Goal: Information Seeking & Learning: Learn about a topic

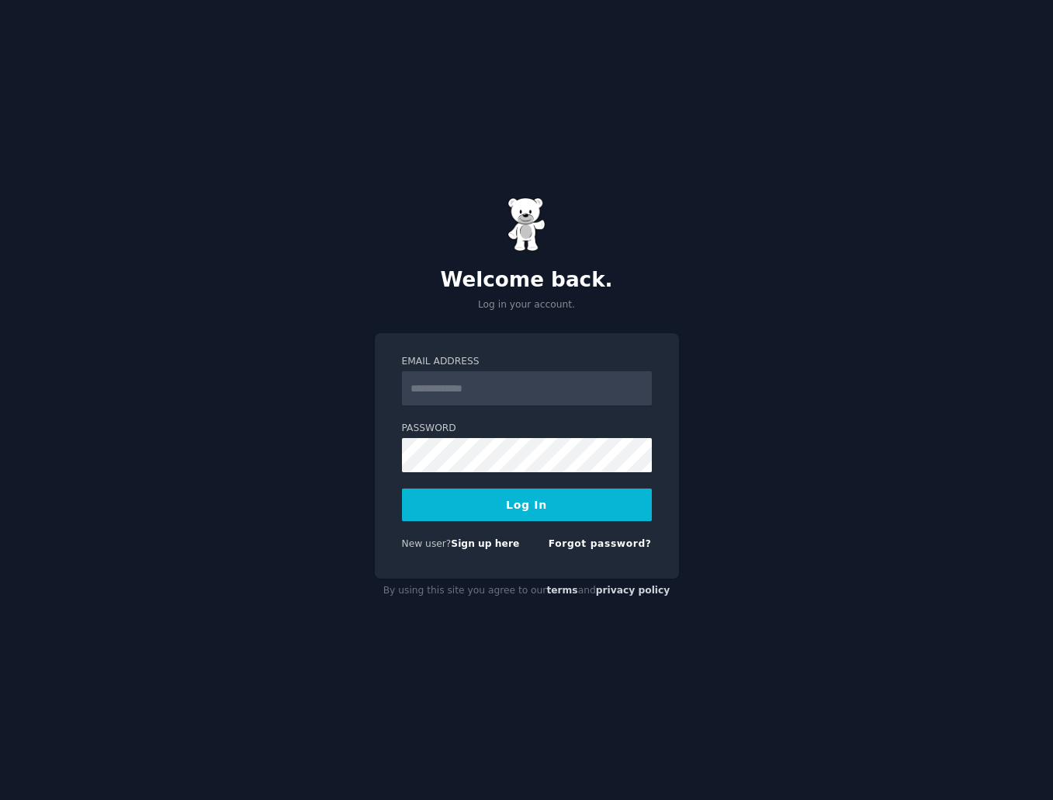
click at [802, 133] on div "Welcome back. Log in your account. Email Address Password Log In New user? Sign…" at bounding box center [526, 400] width 1053 height 800
click at [452, 395] on input "Email Address" at bounding box center [527, 388] width 250 height 34
type input "**********"
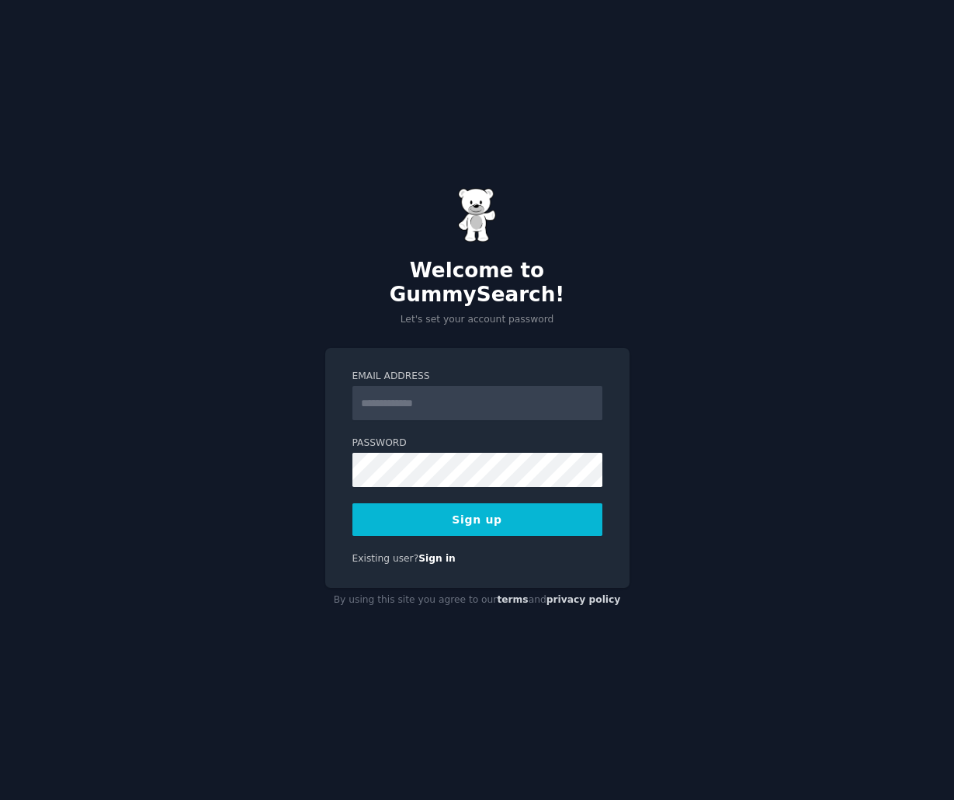
click at [255, 380] on div "Welcome to GummySearch! Let's set your account password Email Address Password …" at bounding box center [477, 400] width 954 height 800
click at [397, 394] on input "Email Address" at bounding box center [477, 403] width 250 height 34
type input "**********"
click at [361, 507] on button "Sign up" at bounding box center [477, 519] width 250 height 33
click at [460, 507] on button "Sign up" at bounding box center [477, 519] width 250 height 33
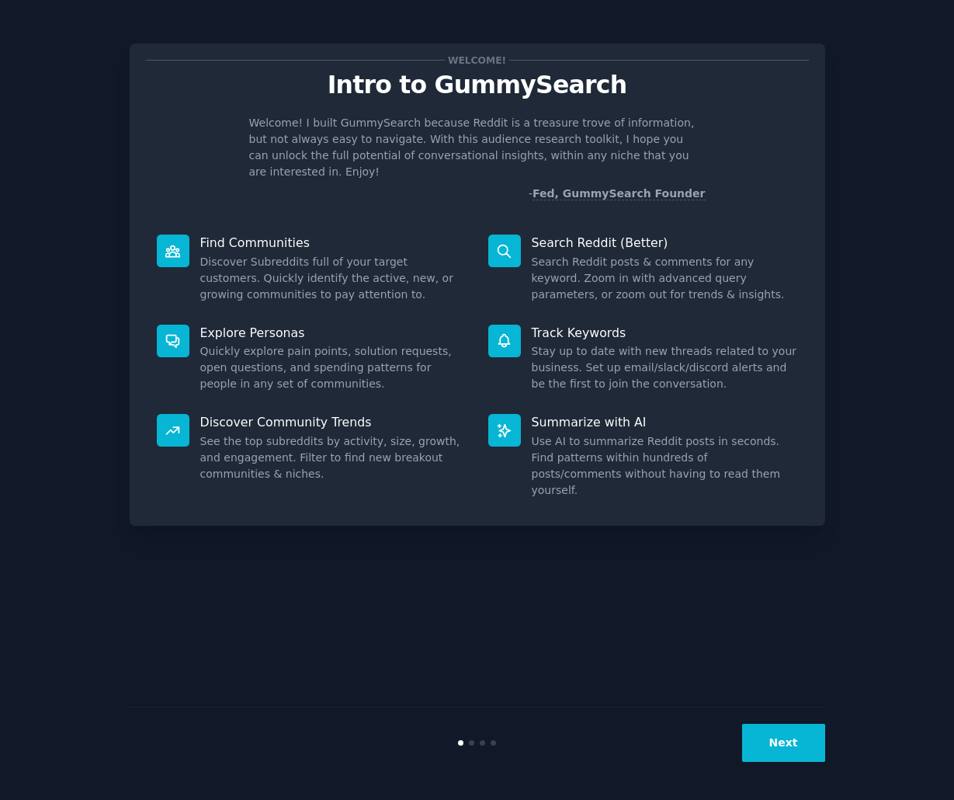
click at [217, 154] on div "Welcome! I built GummySearch because Reddit is a treasure trove of information,…" at bounding box center [477, 158] width 663 height 87
click at [115, 344] on div "Welcome! Intro to GummySearch Welcome! I built GummySearch because Reddit is a …" at bounding box center [477, 400] width 911 height 756
click at [785, 758] on button "Next" at bounding box center [783, 743] width 83 height 38
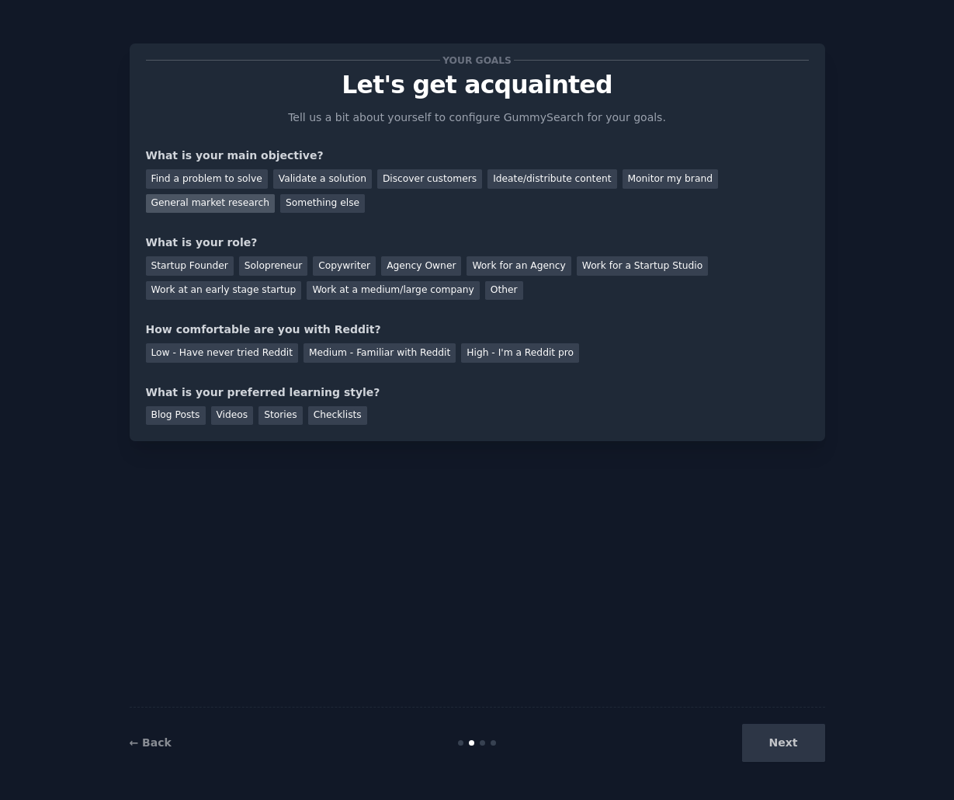
click at [276, 194] on div "General market research" at bounding box center [211, 203] width 130 height 19
click at [475, 269] on div "Work for an Agency" at bounding box center [519, 265] width 104 height 19
click at [380, 344] on div "Medium - Familiar with Reddit" at bounding box center [380, 352] width 152 height 19
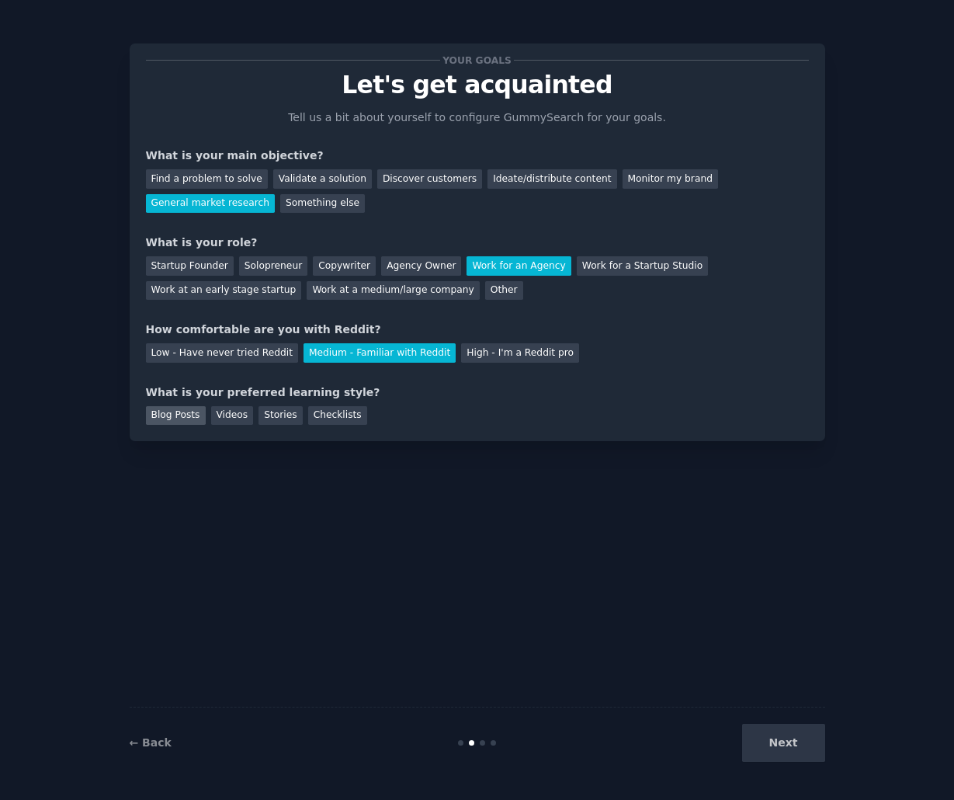
click at [185, 422] on div "Blog Posts" at bounding box center [176, 415] width 60 height 19
click at [325, 408] on div "Checklists" at bounding box center [337, 415] width 59 height 19
click at [279, 417] on div "Stories" at bounding box center [280, 415] width 43 height 19
click at [155, 409] on div "Blog Posts" at bounding box center [176, 415] width 60 height 19
click at [322, 412] on div "Checklists" at bounding box center [337, 415] width 59 height 19
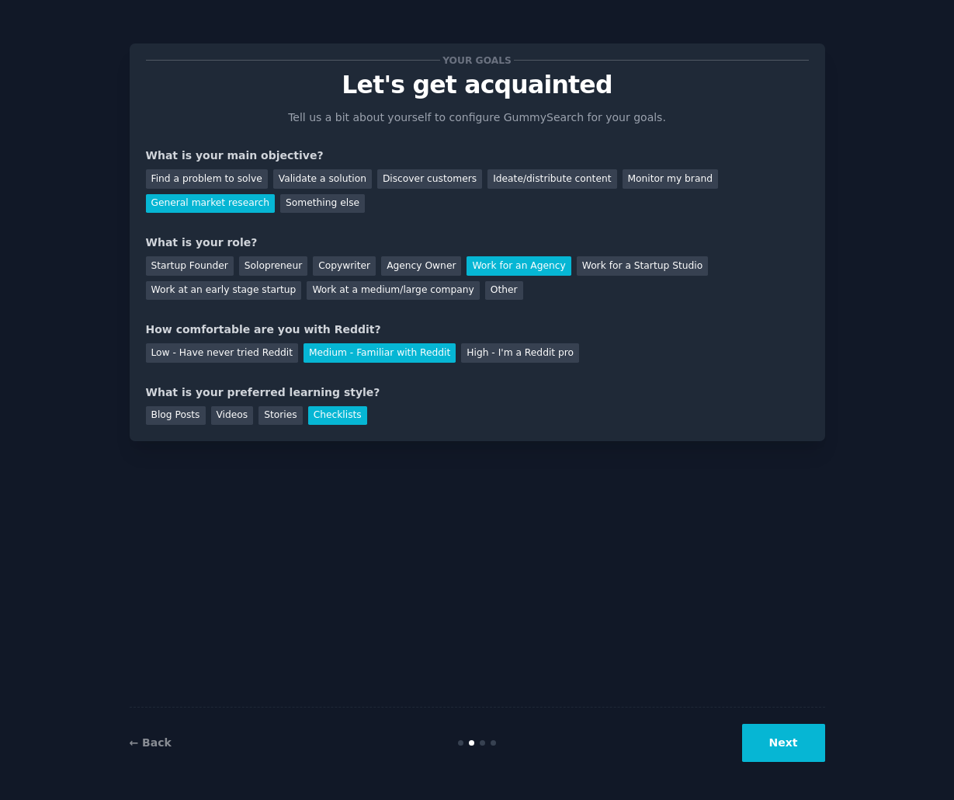
click at [765, 733] on button "Next" at bounding box center [783, 743] width 83 height 38
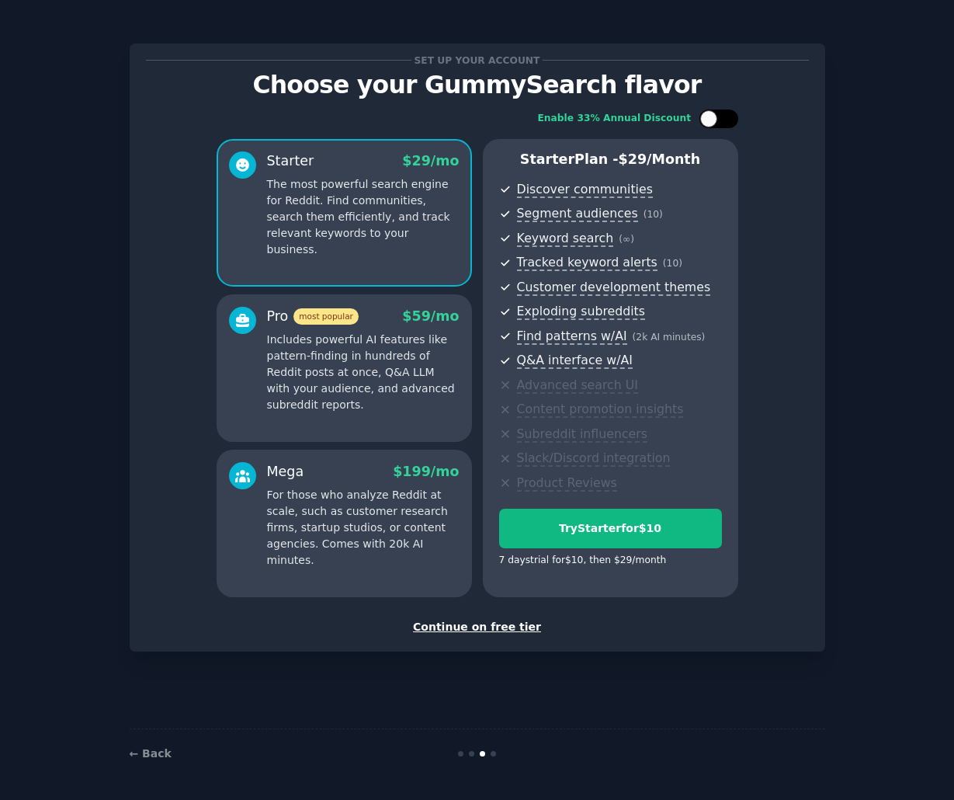
click at [701, 115] on div at bounding box center [708, 118] width 17 height 17
click at [717, 121] on div at bounding box center [718, 118] width 39 height 19
checkbox input "false"
click at [624, 537] on button "Try Starter for $10" at bounding box center [610, 528] width 223 height 40
click at [280, 398] on p "Includes powerful AI features like pattern-finding in hundreds of Reddit posts …" at bounding box center [363, 372] width 193 height 82
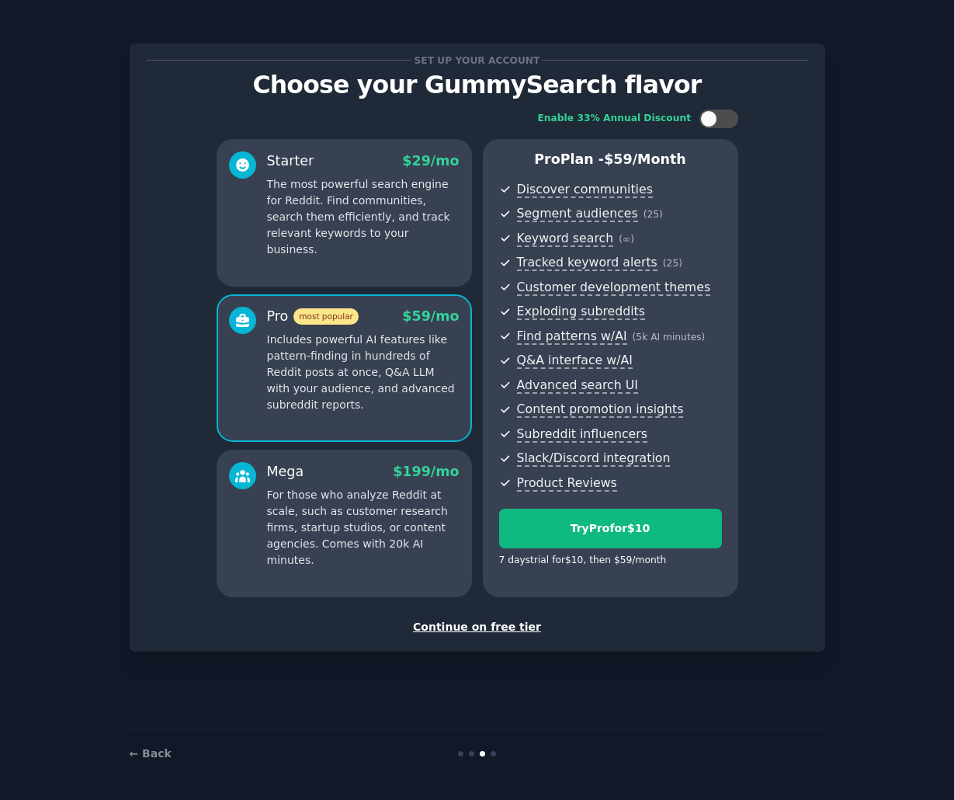
click at [287, 259] on div "Starter $ 29 /mo The most powerful search engine for Reddit. Find communities, …" at bounding box center [344, 213] width 255 height 148
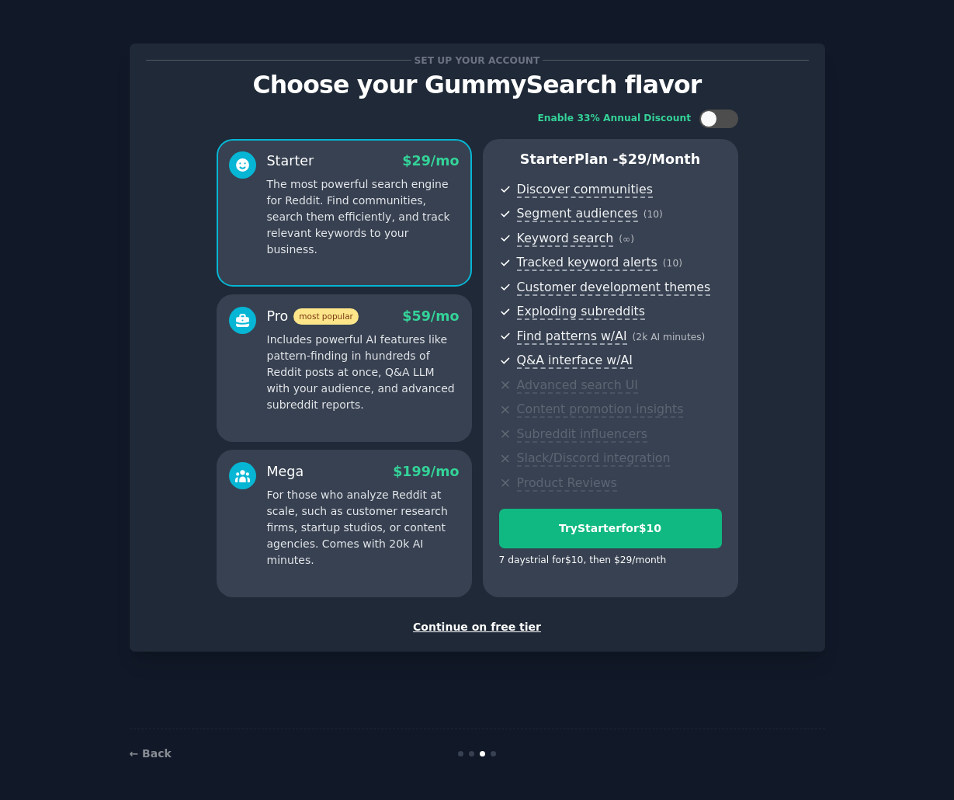
click at [463, 624] on div "Continue on free tier" at bounding box center [477, 627] width 663 height 16
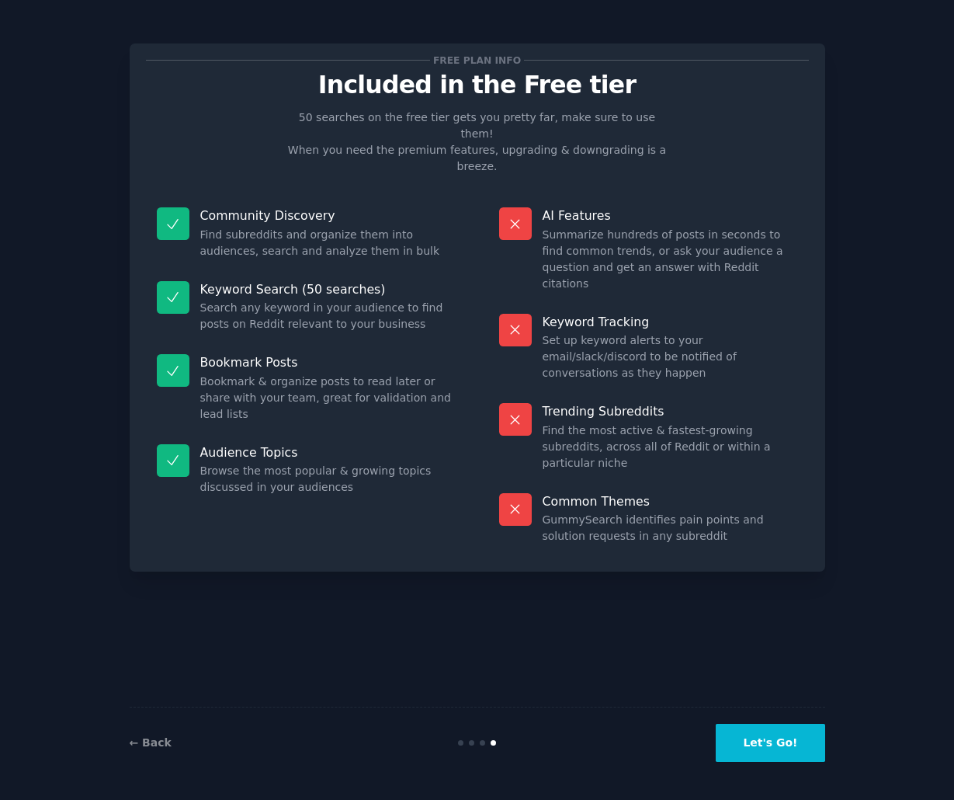
click at [771, 729] on button "Let's Go!" at bounding box center [770, 743] width 109 height 38
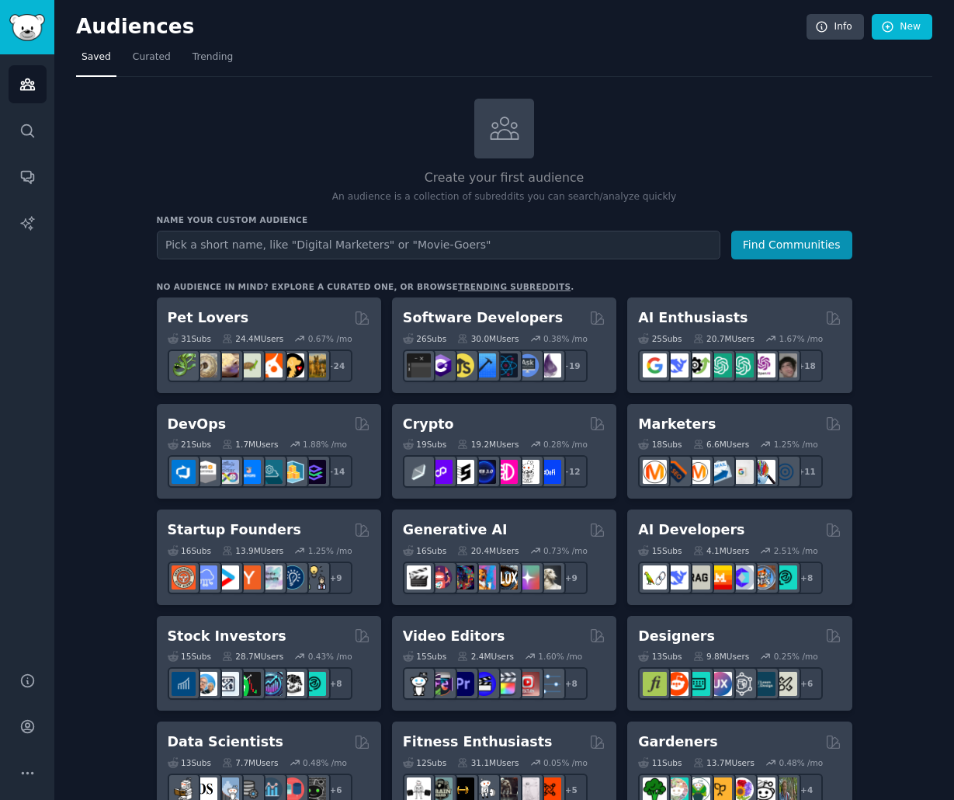
type input "p"
type input "student pilots"
click at [731, 231] on button "Find Communities" at bounding box center [791, 245] width 121 height 29
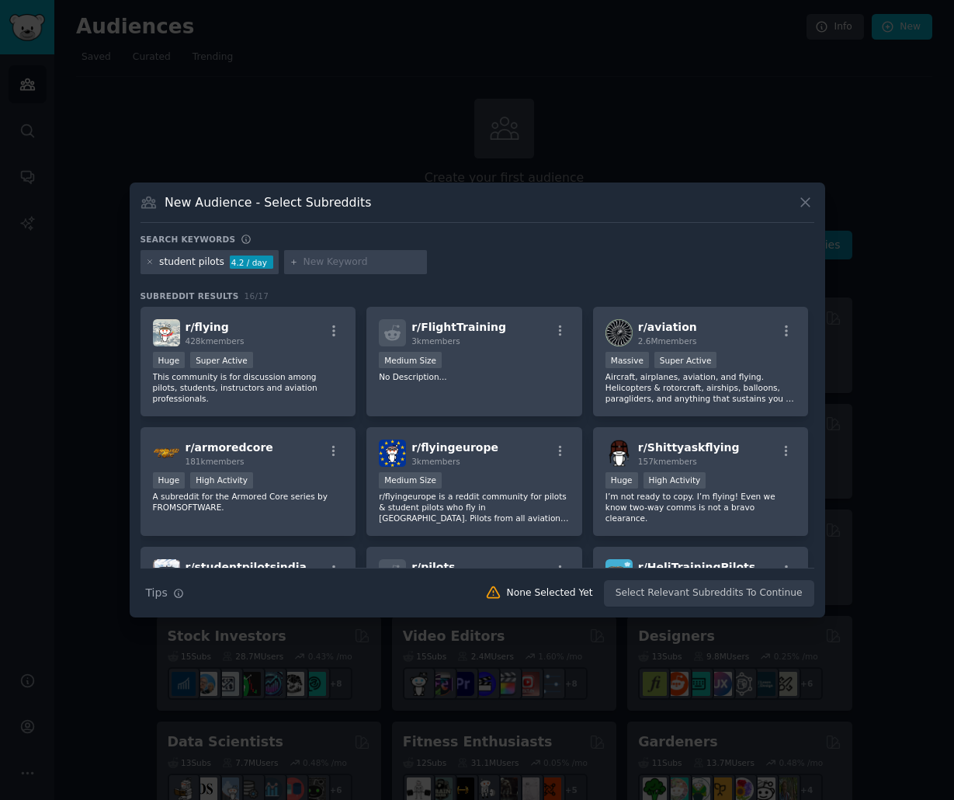
click at [672, 594] on div "Search Tips Tips None Selected Yet Select Relevant Subreddits To Continue" at bounding box center [478, 586] width 674 height 39
click at [686, 589] on div "Search Tips Tips None Selected Yet Select Relevant Subreddits To Continue" at bounding box center [478, 586] width 674 height 39
click at [264, 338] on div "r/ flying 428k members" at bounding box center [248, 332] width 191 height 27
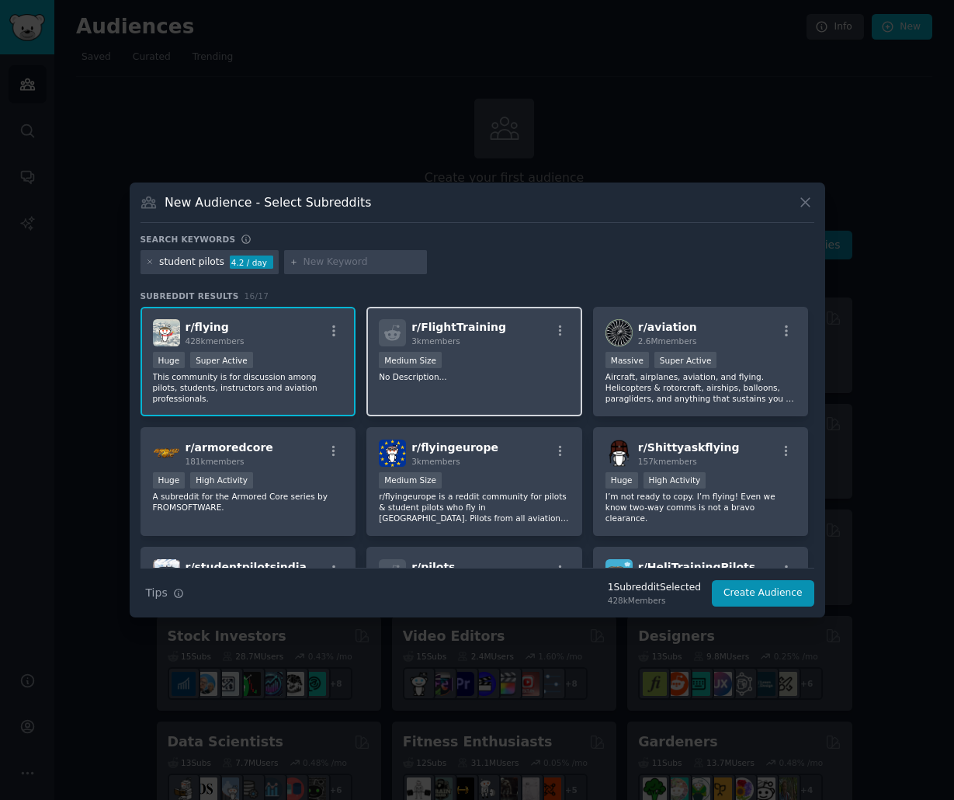
click at [474, 382] on div "r/ FlightTraining 3k members 1000 - 10,000 members Medium Size No Description..." at bounding box center [474, 361] width 216 height 109
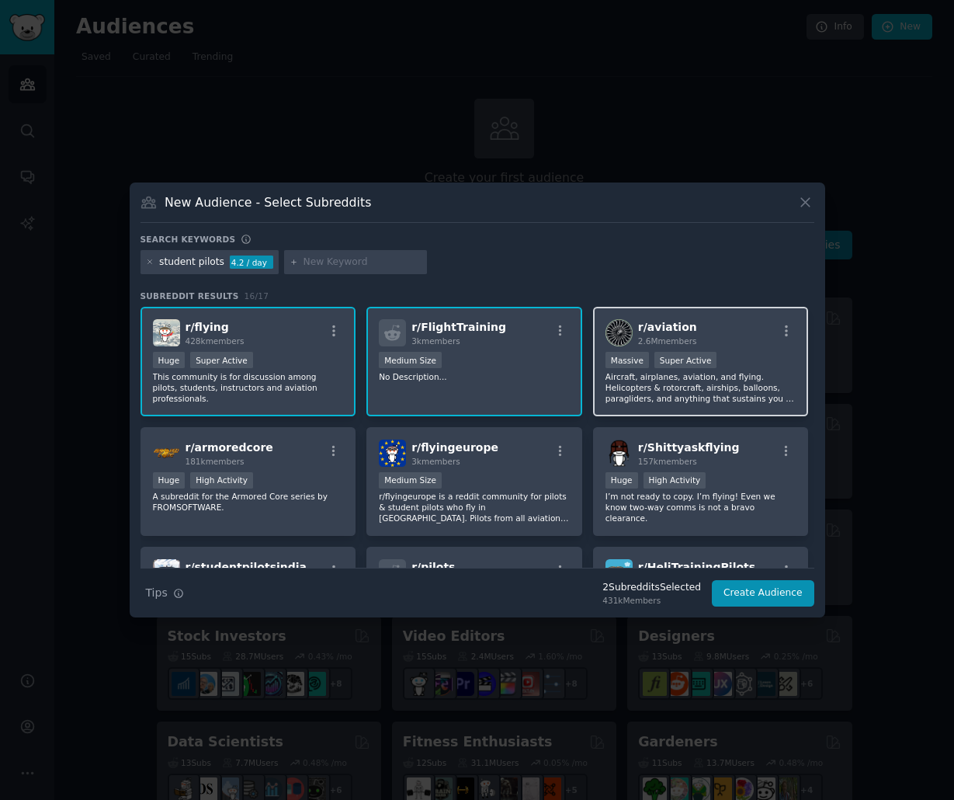
click at [723, 343] on div "r/ aviation 2.6M members" at bounding box center [701, 332] width 191 height 27
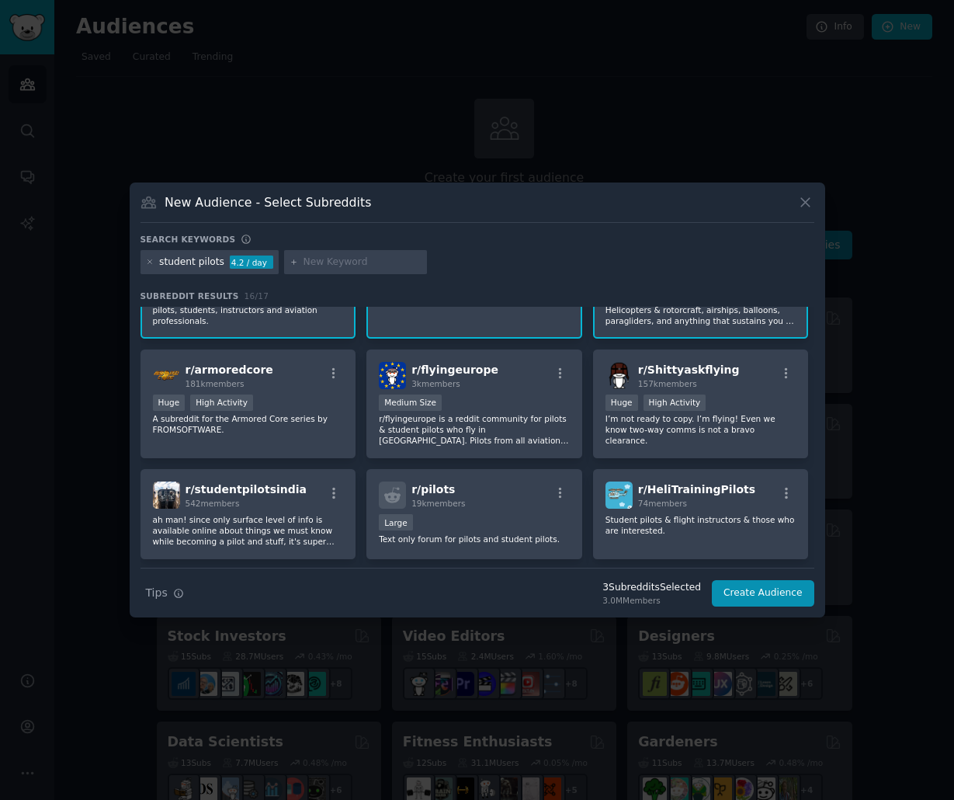
scroll to position [155, 0]
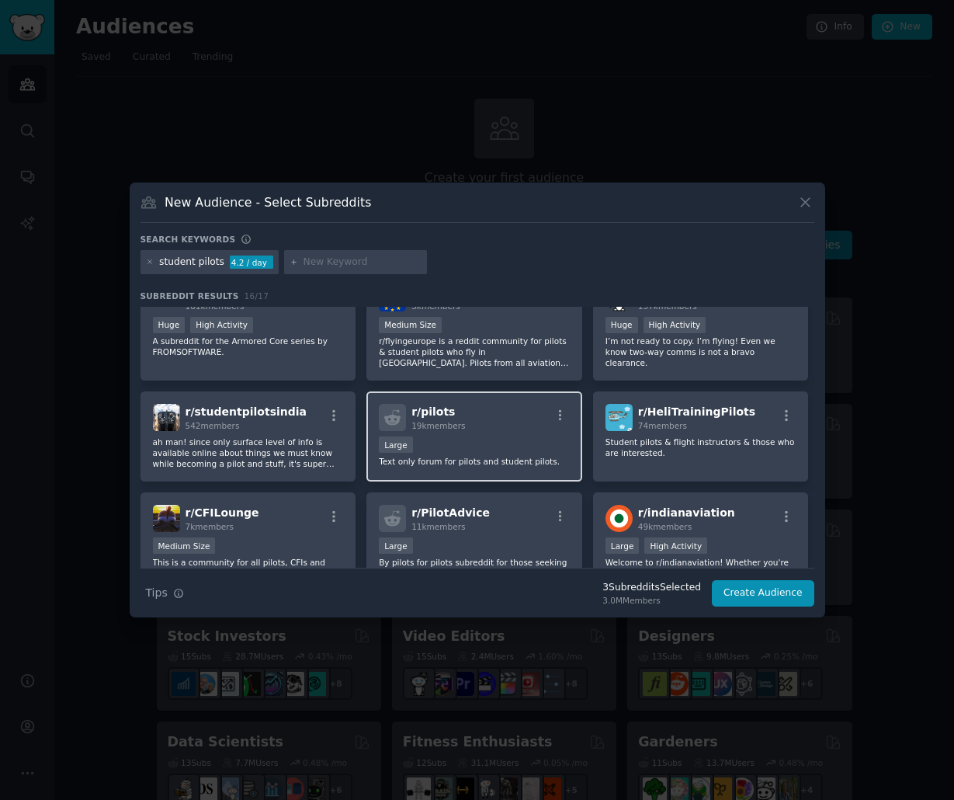
click at [527, 415] on div "r/ pilots 19k members" at bounding box center [474, 417] width 191 height 27
click at [512, 512] on div "r/ PilotAdvice 11k members" at bounding box center [474, 518] width 191 height 27
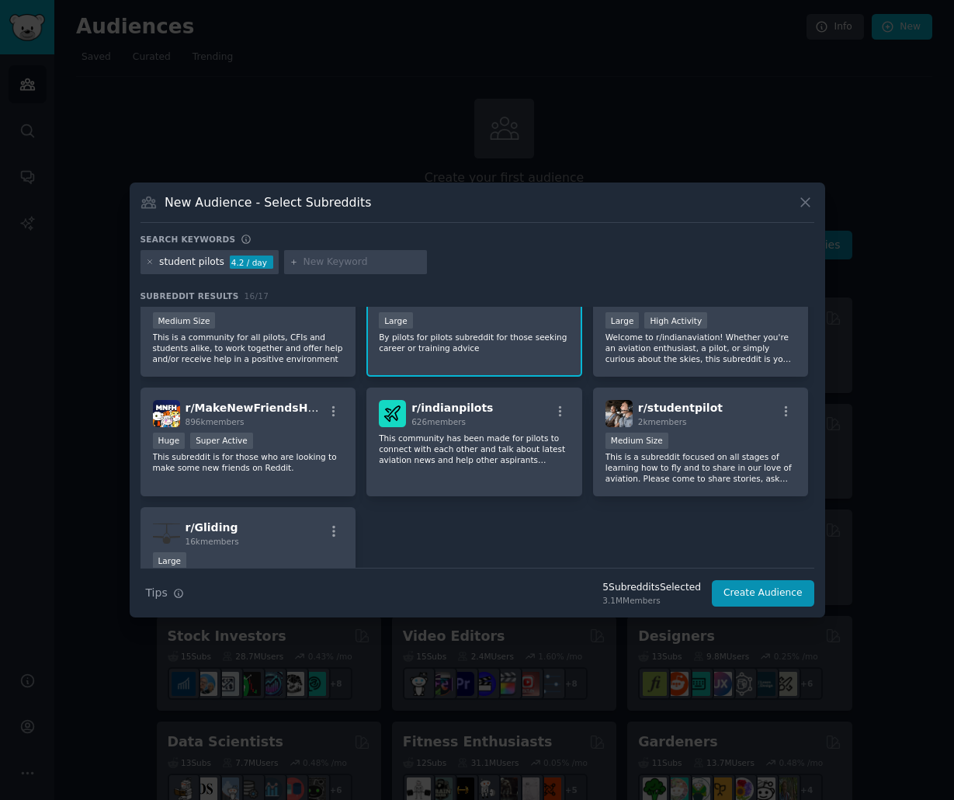
scroll to position [388, 0]
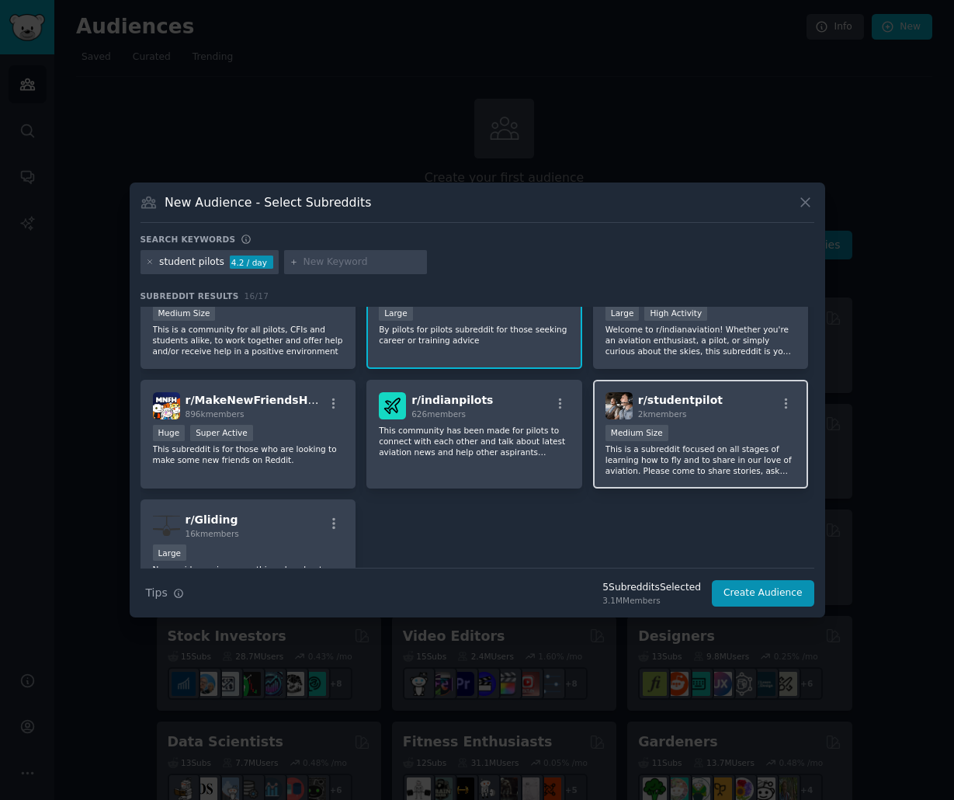
click at [741, 432] on div "Medium Size" at bounding box center [701, 434] width 191 height 19
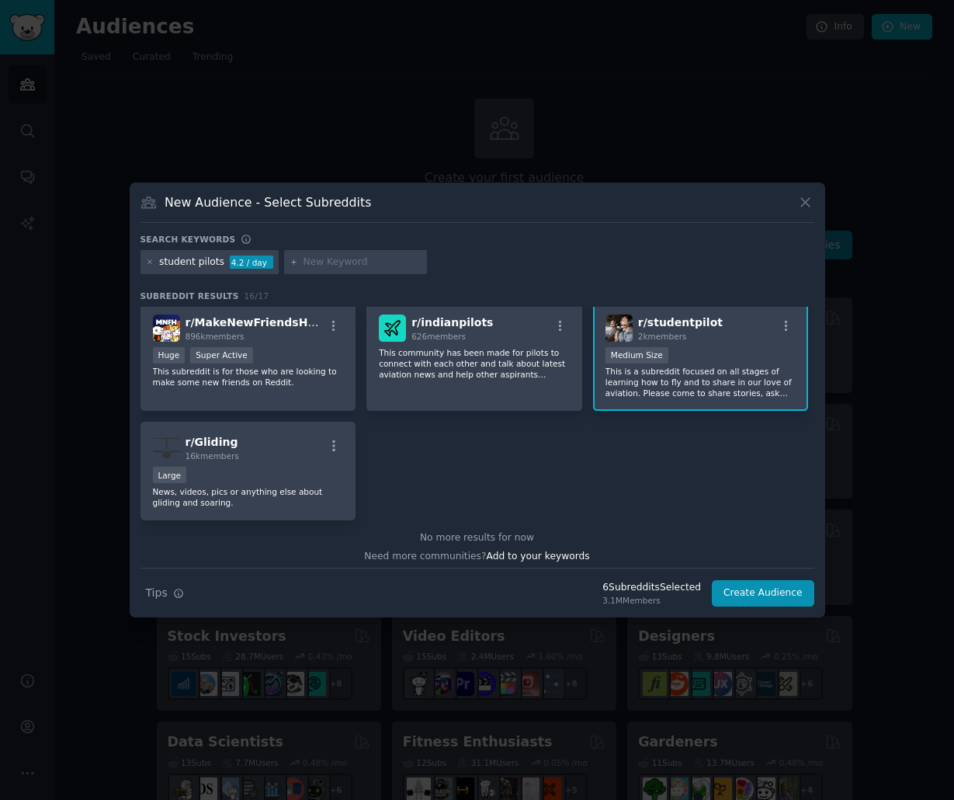
scroll to position [473, 0]
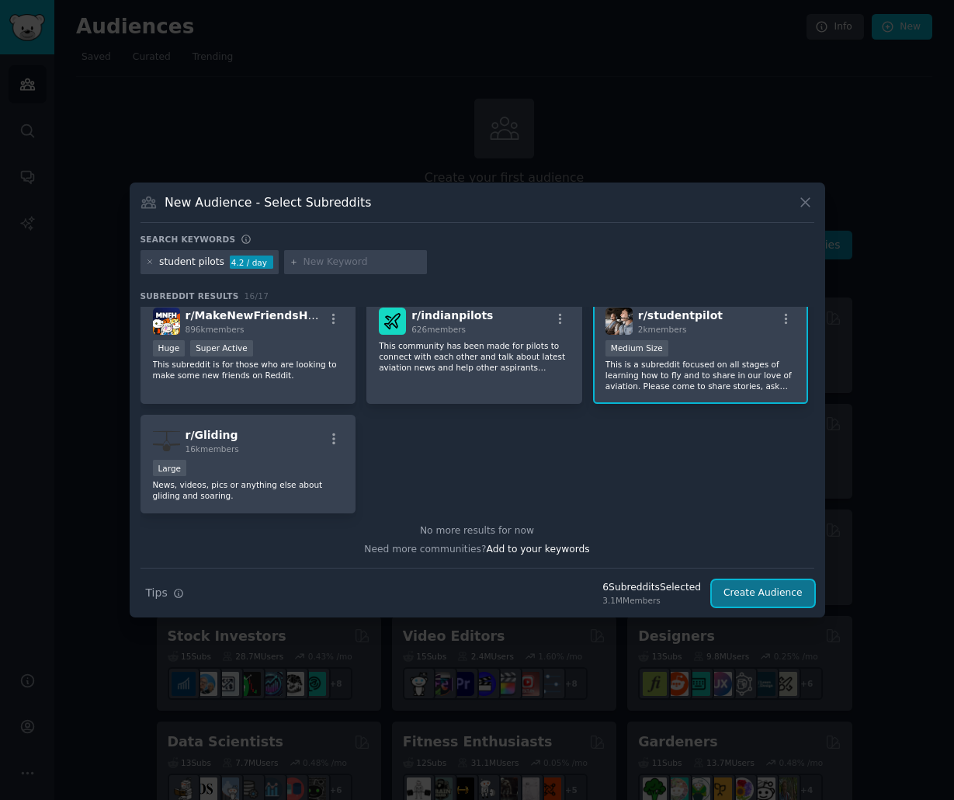
click at [764, 595] on button "Create Audience" at bounding box center [763, 593] width 102 height 26
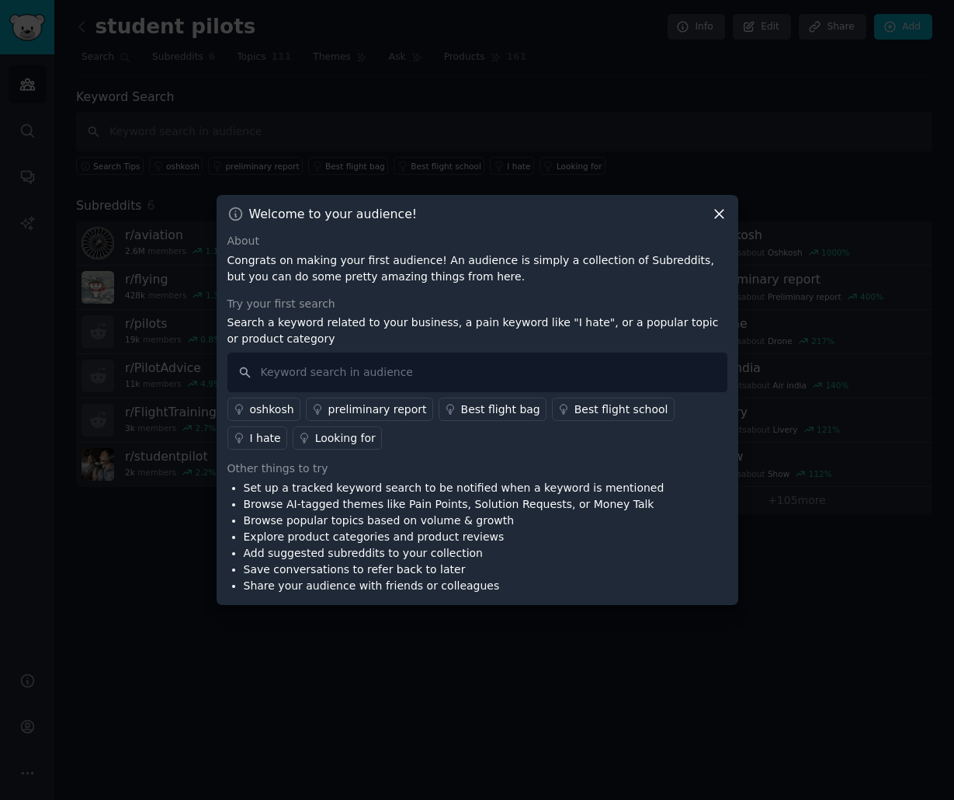
click at [716, 209] on icon at bounding box center [719, 214] width 16 height 16
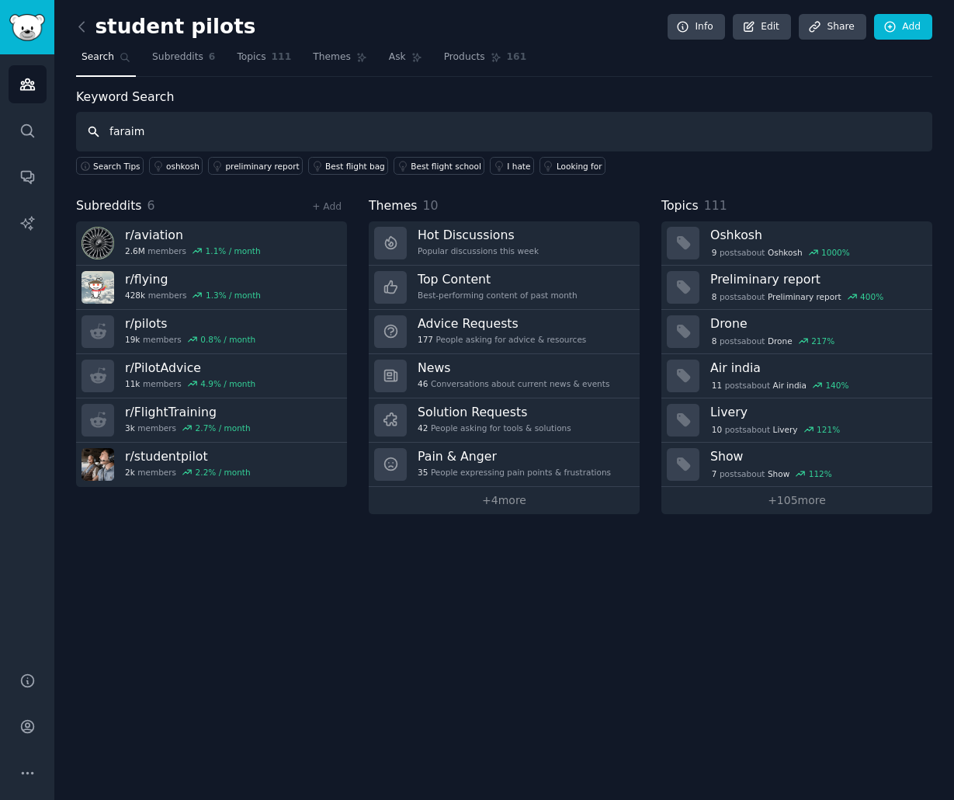
type input "faraim"
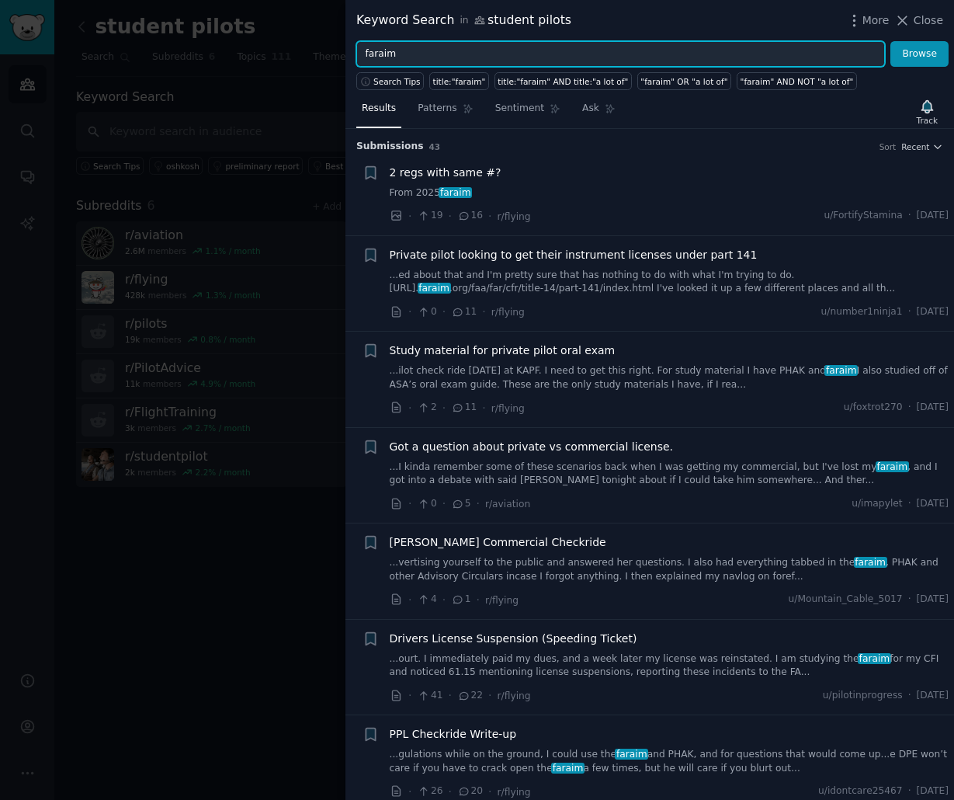
drag, startPoint x: 412, startPoint y: 55, endPoint x: 345, endPoint y: 43, distance: 68.7
click at [345, 43] on div "Keyword Search in student pilots More Close faraim Browse Search Tips title:"fa…" at bounding box center [477, 400] width 954 height 800
click at [930, 116] on div "Track" at bounding box center [927, 120] width 21 height 11
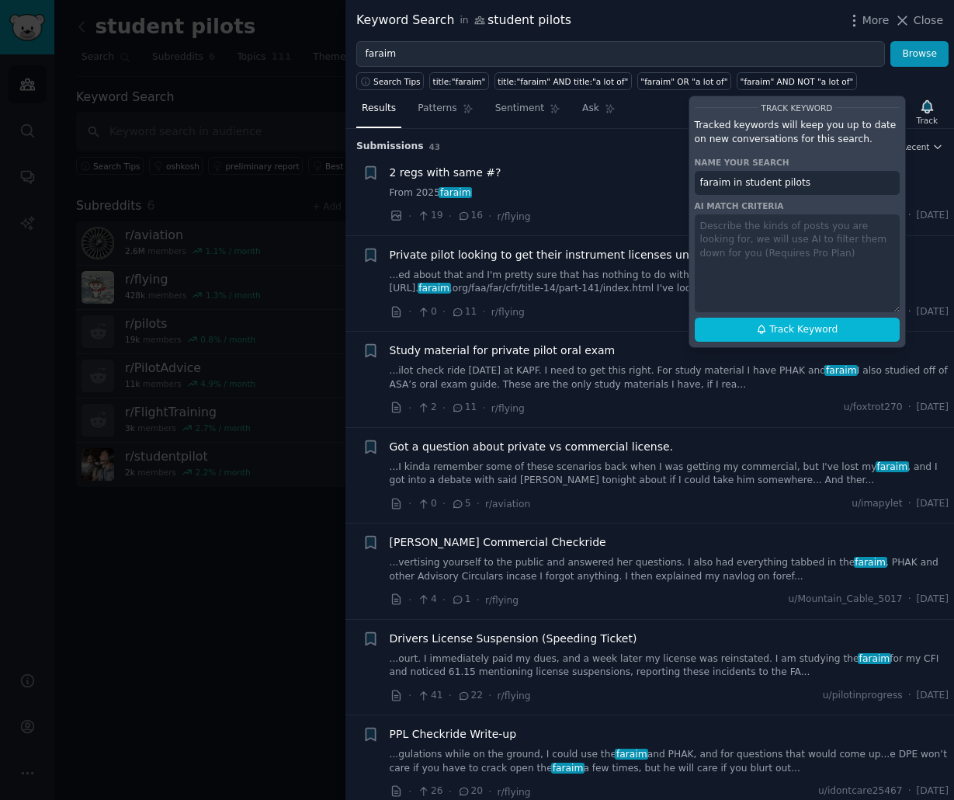
click at [615, 175] on div "2 regs with same #?" at bounding box center [670, 173] width 560 height 16
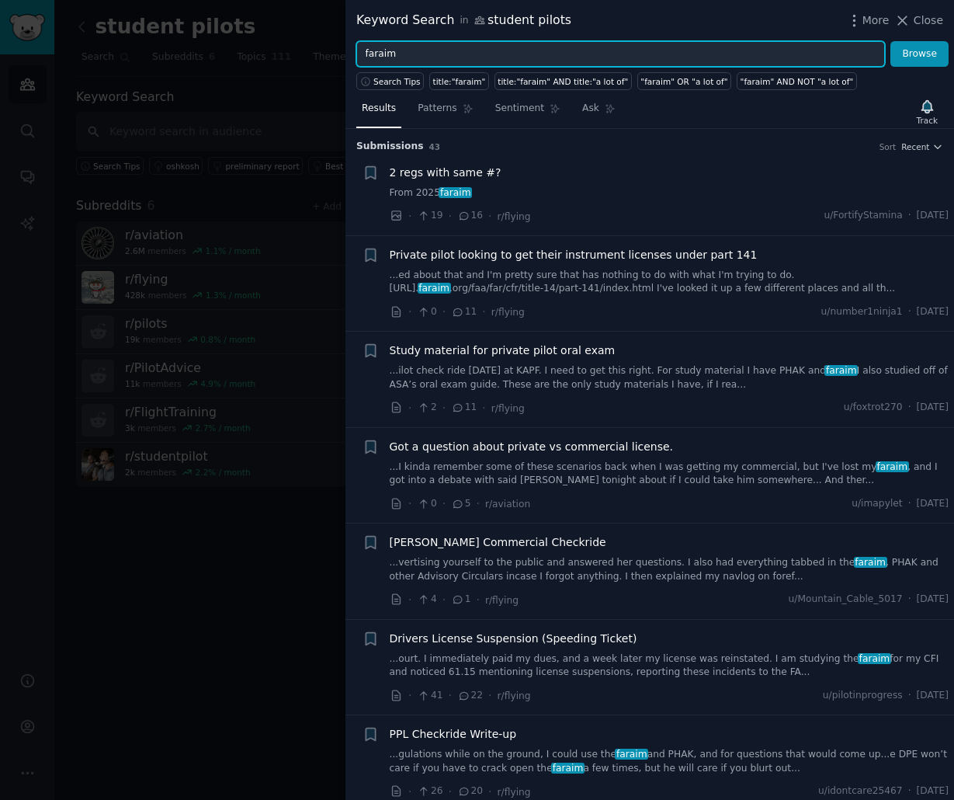
click at [384, 57] on input "faraim" at bounding box center [620, 54] width 529 height 26
click at [379, 55] on input "faraim" at bounding box center [620, 54] width 529 height 26
click at [375, 55] on input "faraim" at bounding box center [620, 54] width 529 height 26
type input "far/aim"
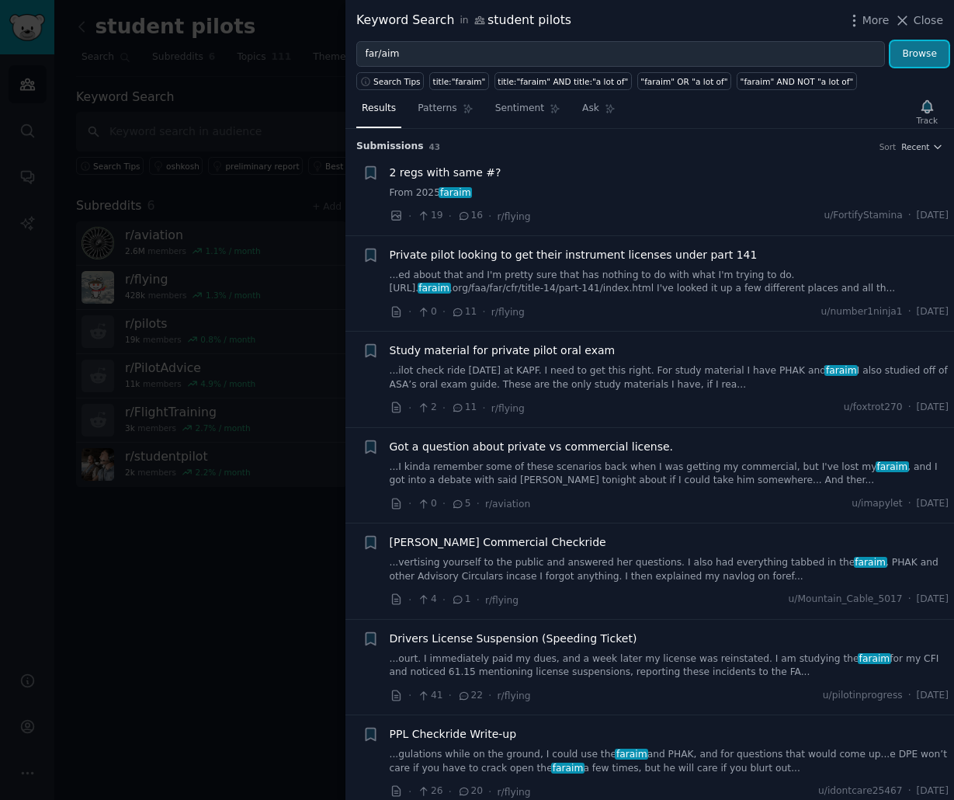
click at [924, 60] on button "Browse" at bounding box center [919, 54] width 58 height 26
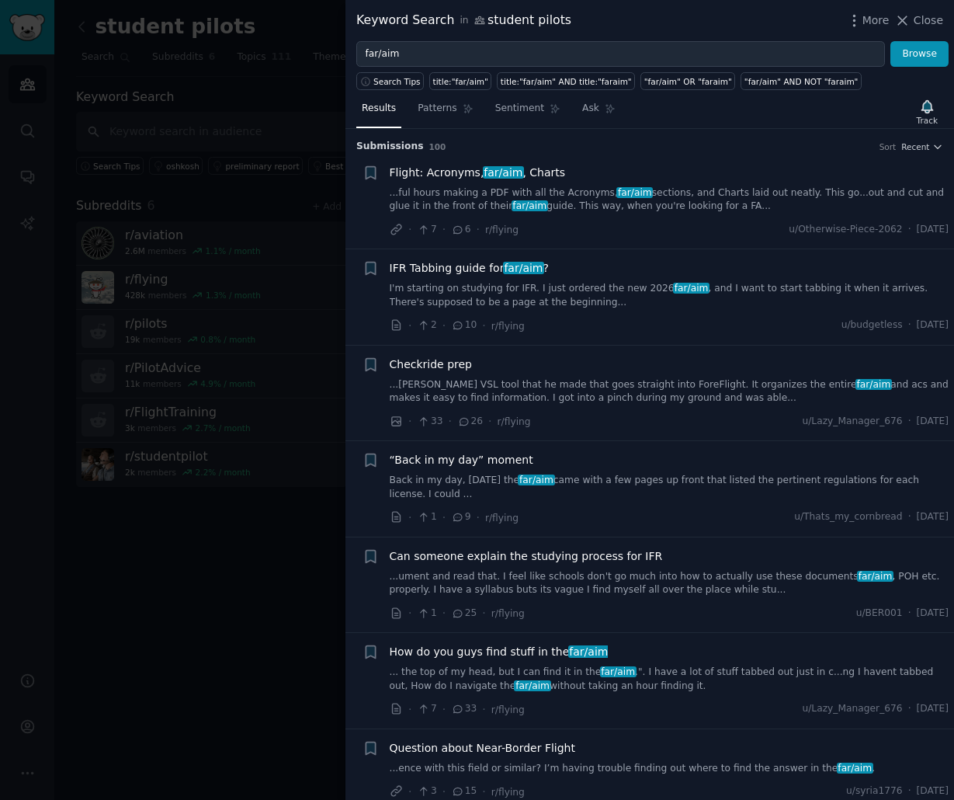
click at [204, 217] on div at bounding box center [477, 400] width 954 height 800
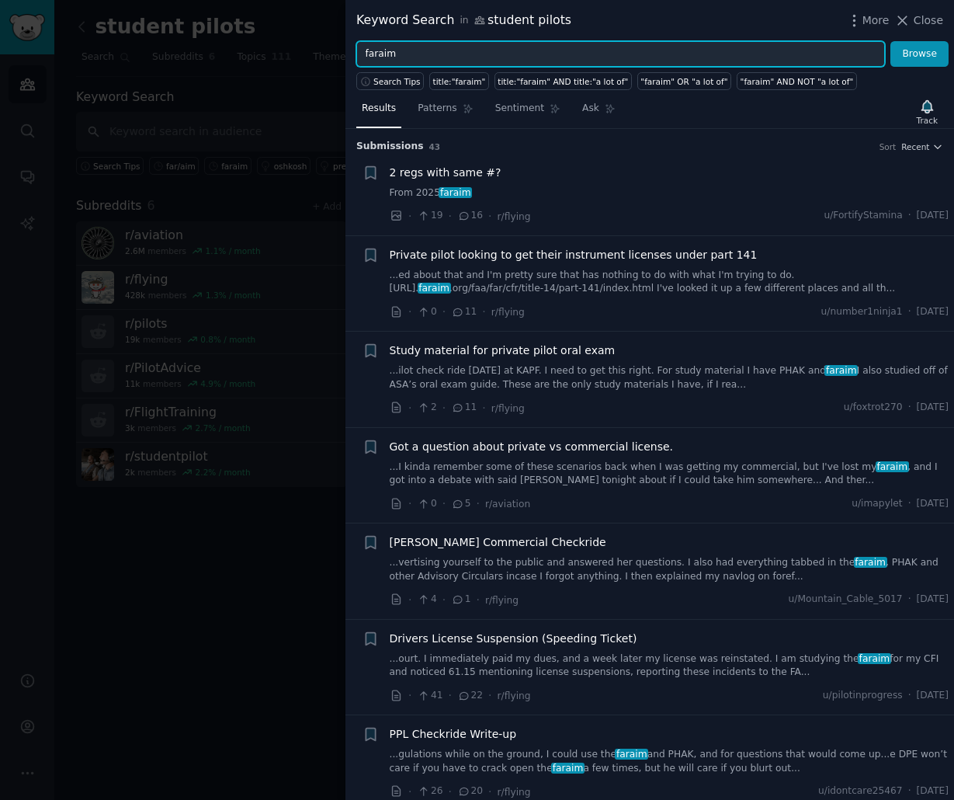
drag, startPoint x: 377, startPoint y: 55, endPoint x: 448, endPoint y: 65, distance: 71.4
click at [448, 65] on input "faraim" at bounding box center [620, 54] width 529 height 26
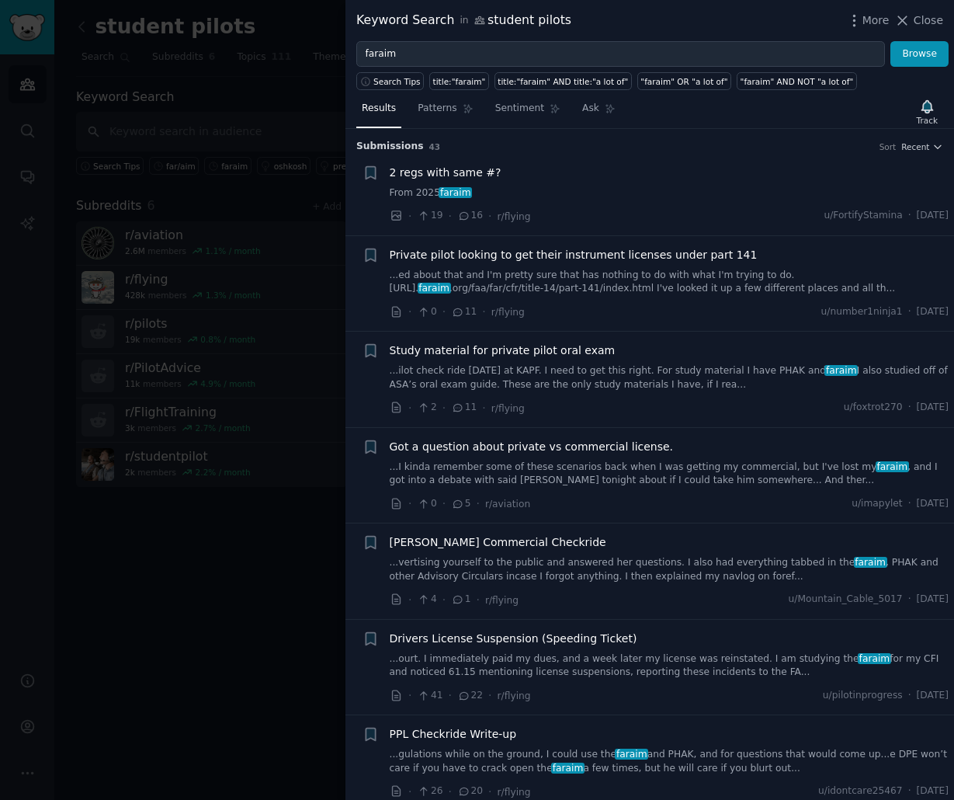
click at [141, 626] on div at bounding box center [477, 400] width 954 height 800
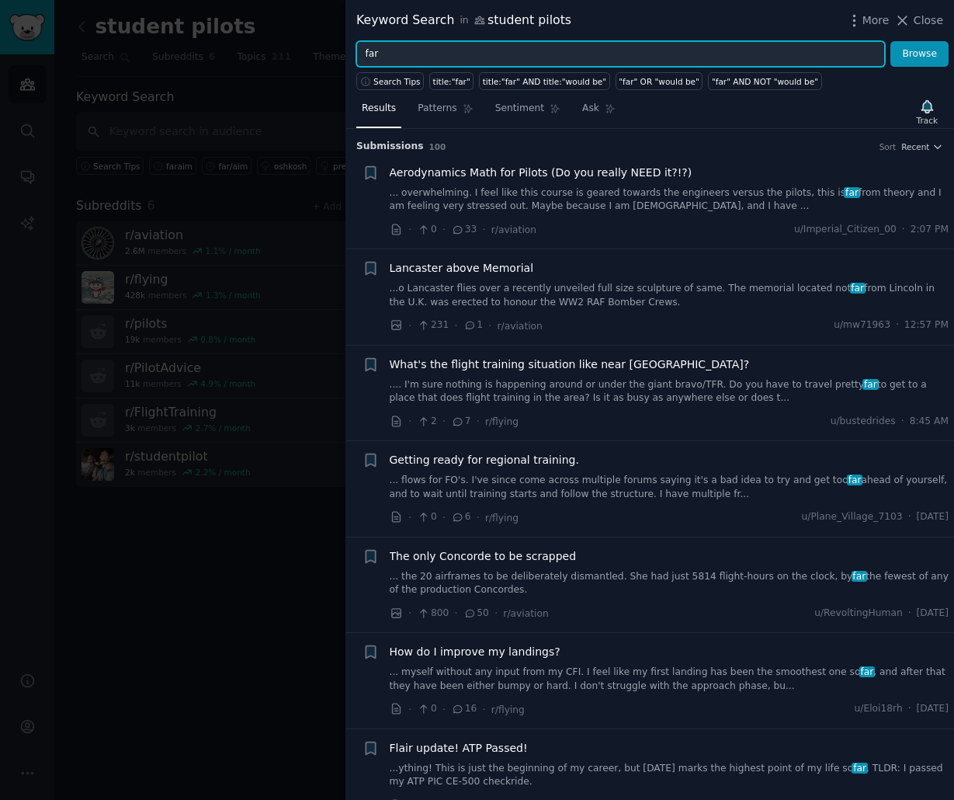
click at [454, 52] on input "far" at bounding box center [620, 54] width 529 height 26
click at [890, 41] on button "Browse" at bounding box center [919, 54] width 58 height 26
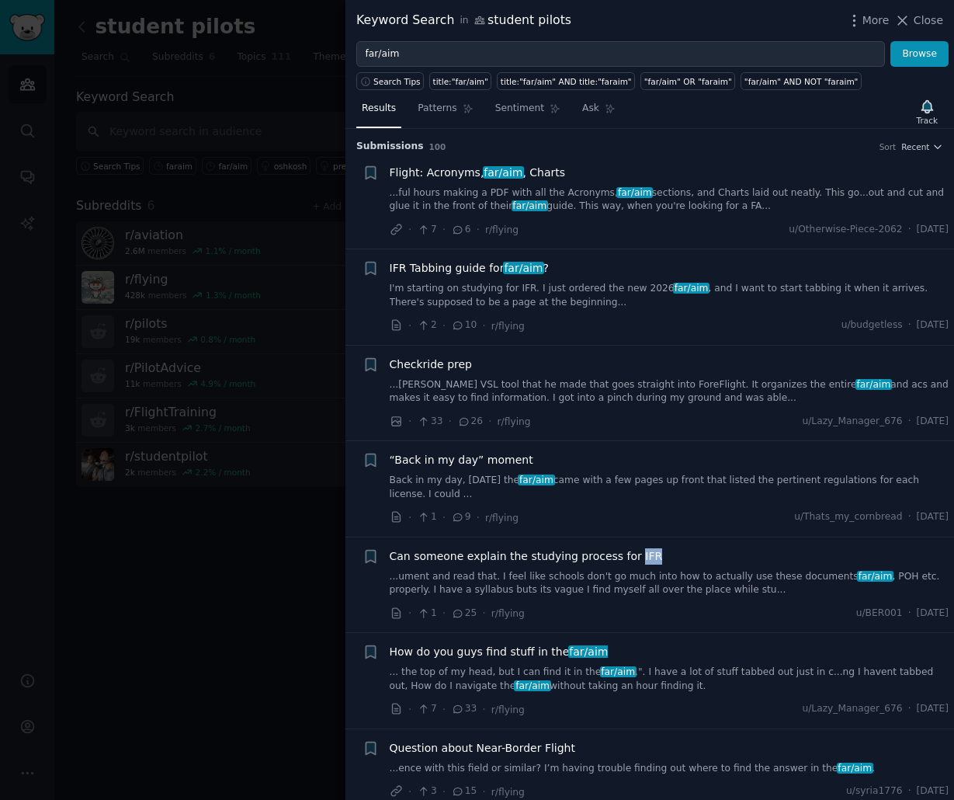
drag, startPoint x: 655, startPoint y: 550, endPoint x: 670, endPoint y: 574, distance: 28.9
click at [620, 558] on div "Can someone explain the studying process for IFR" at bounding box center [670, 556] width 560 height 16
copy span "IFR"
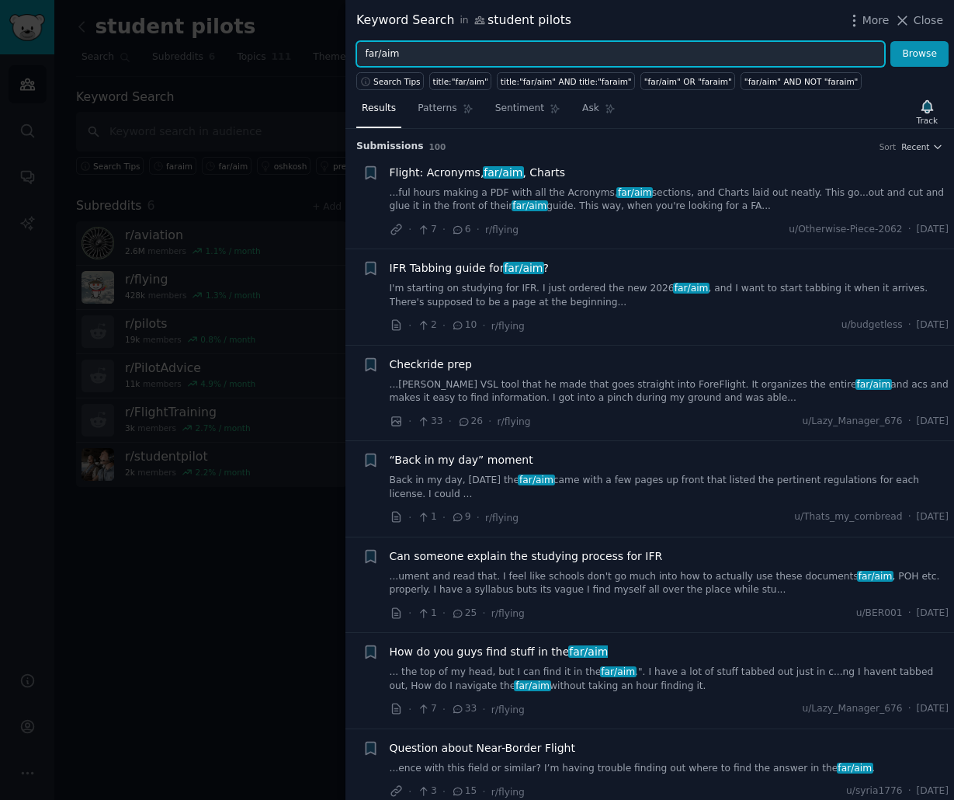
drag, startPoint x: 495, startPoint y: 50, endPoint x: 119, endPoint y: 29, distance: 376.3
click at [115, 26] on div "Keyword Search in student pilots More Close far/aim Browse Search Tips title:"f…" at bounding box center [477, 400] width 954 height 800
paste input "IFR"
type input "IFR"
click at [890, 41] on button "Browse" at bounding box center [919, 54] width 58 height 26
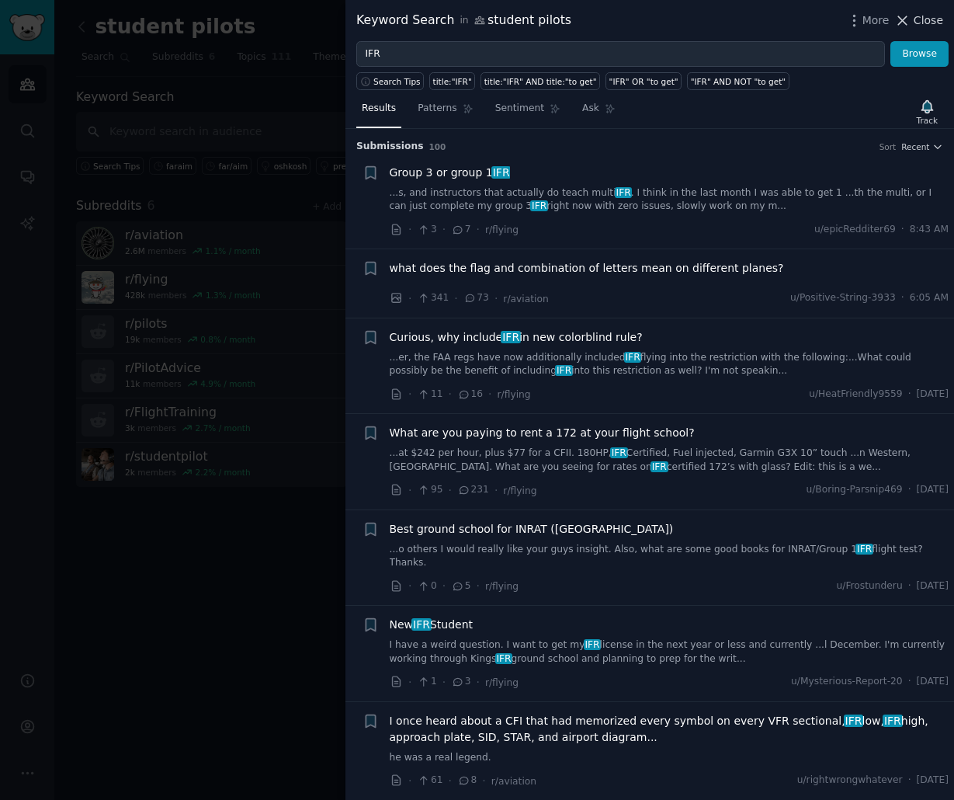
click at [919, 24] on span "Close" at bounding box center [929, 20] width 30 height 16
